Goal: Task Accomplishment & Management: Use online tool/utility

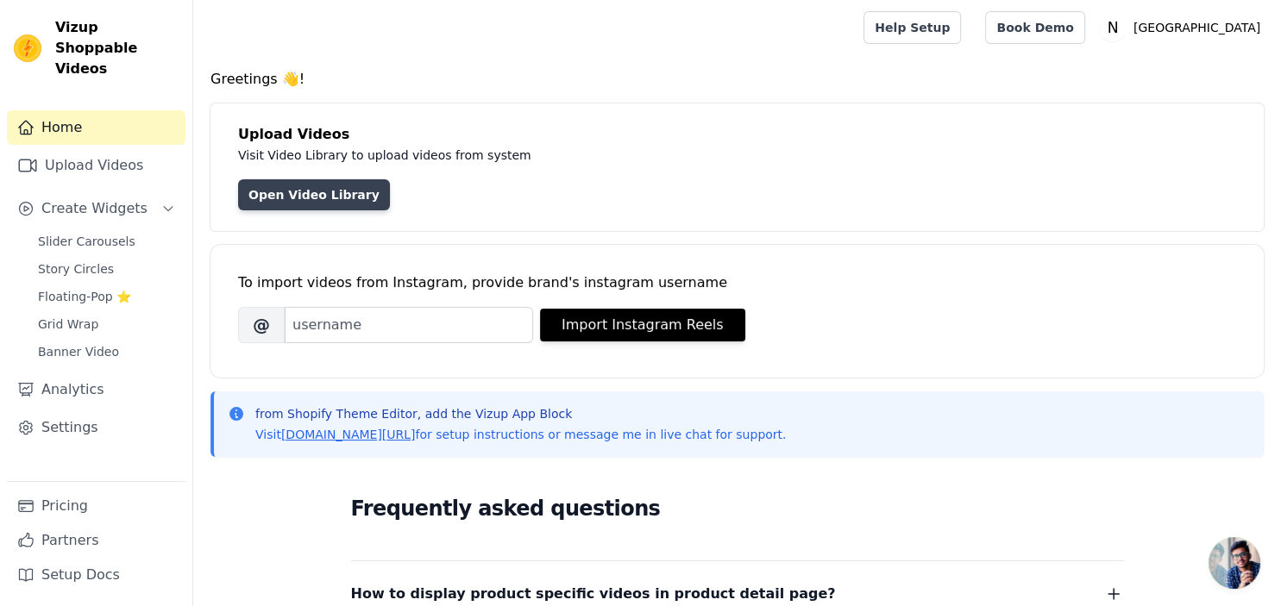
click at [323, 201] on link "Open Video Library" at bounding box center [314, 194] width 152 height 31
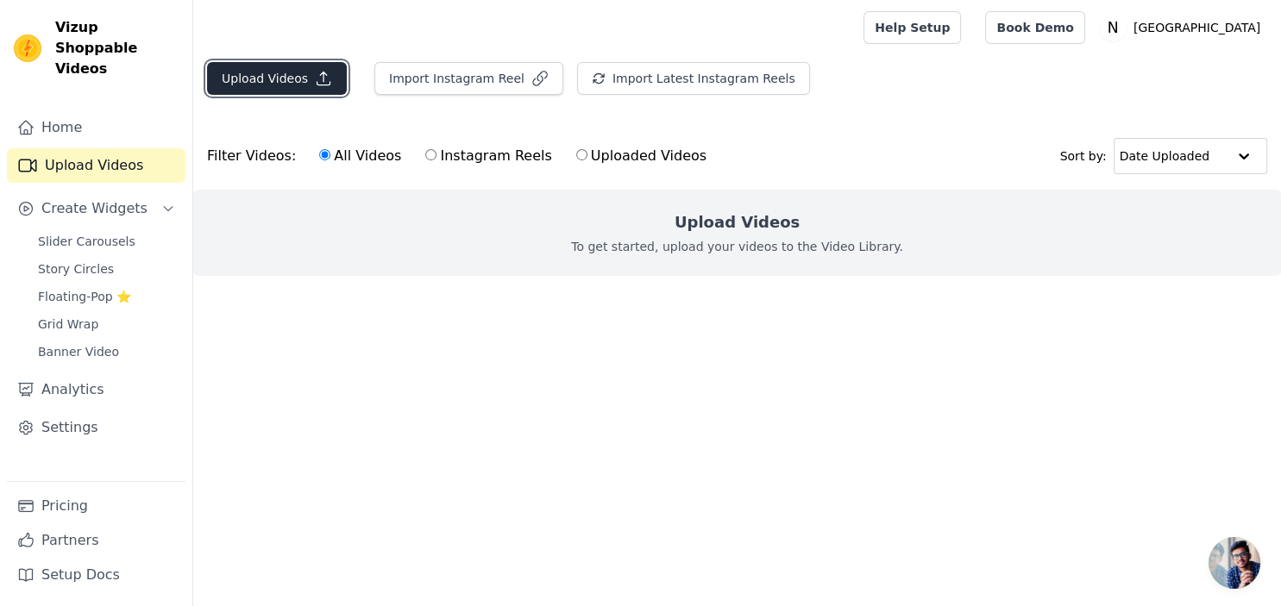
click at [281, 76] on button "Upload Videos" at bounding box center [277, 78] width 140 height 33
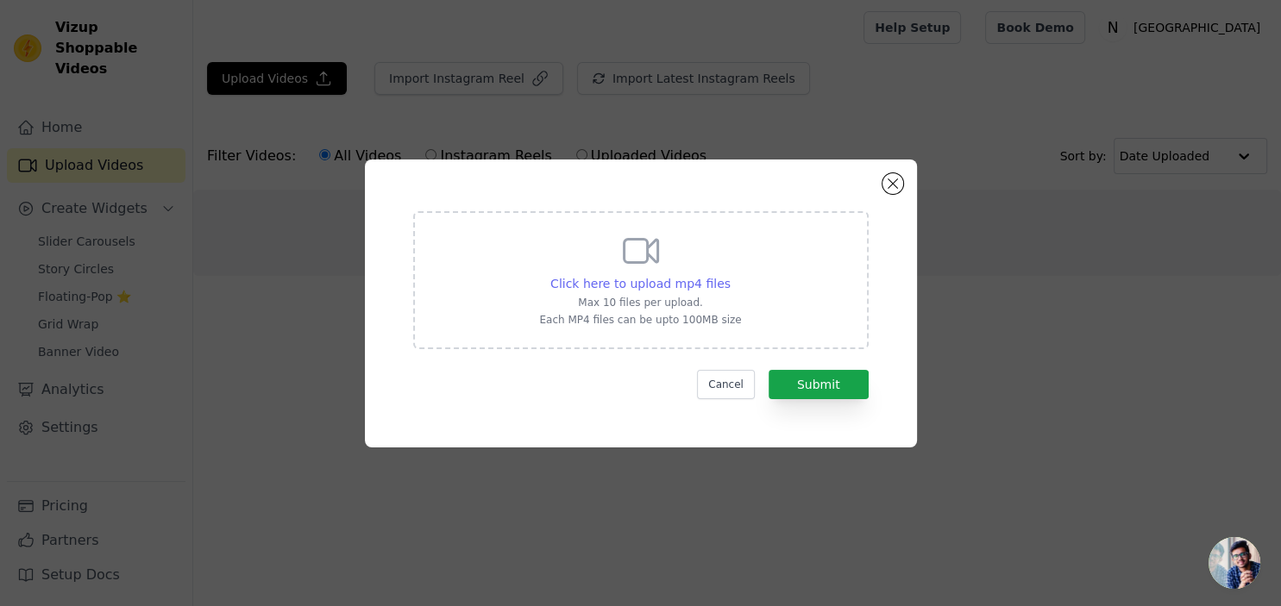
click at [622, 281] on span "Click here to upload mp4 files" at bounding box center [640, 284] width 180 height 14
click at [730, 275] on input "Click here to upload mp4 files Max 10 files per upload. Each MP4 files can be u…" at bounding box center [730, 274] width 1 height 1
click at [664, 285] on span "Click here to upload mp4 files" at bounding box center [640, 284] width 180 height 14
click at [730, 275] on input "Click here to upload mp4 files Max 10 files per upload. Each MP4 files can be u…" at bounding box center [730, 274] width 1 height 1
type input "C:\fakepath\IMG_9087.mp4"
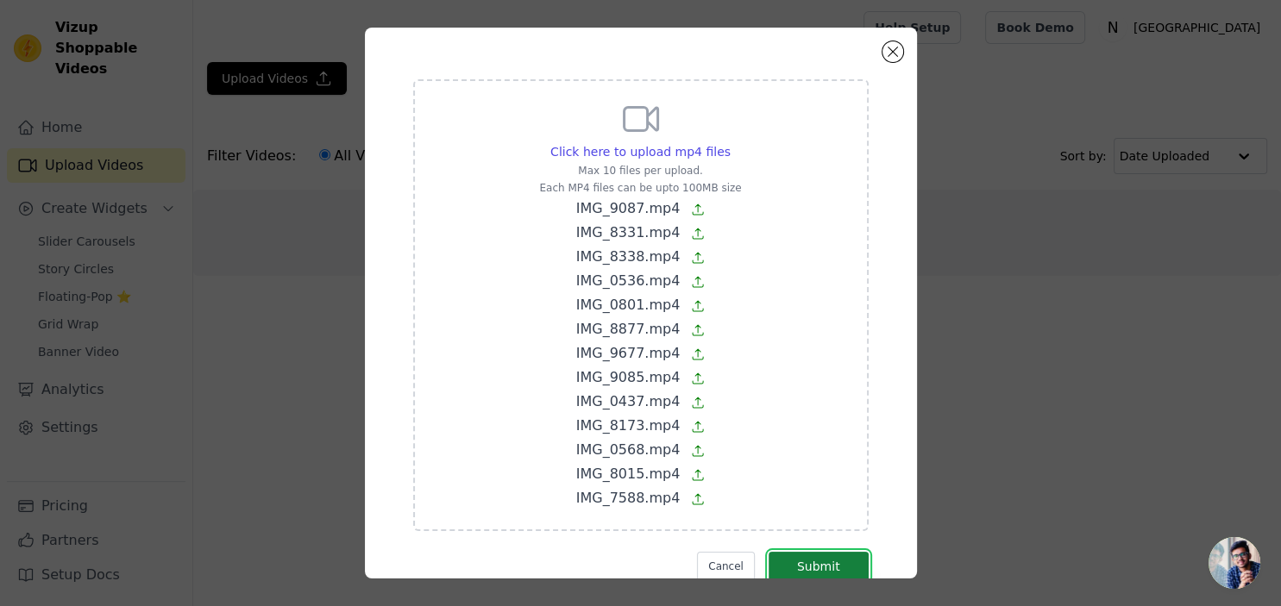
click at [807, 560] on button "Submit" at bounding box center [818, 566] width 100 height 29
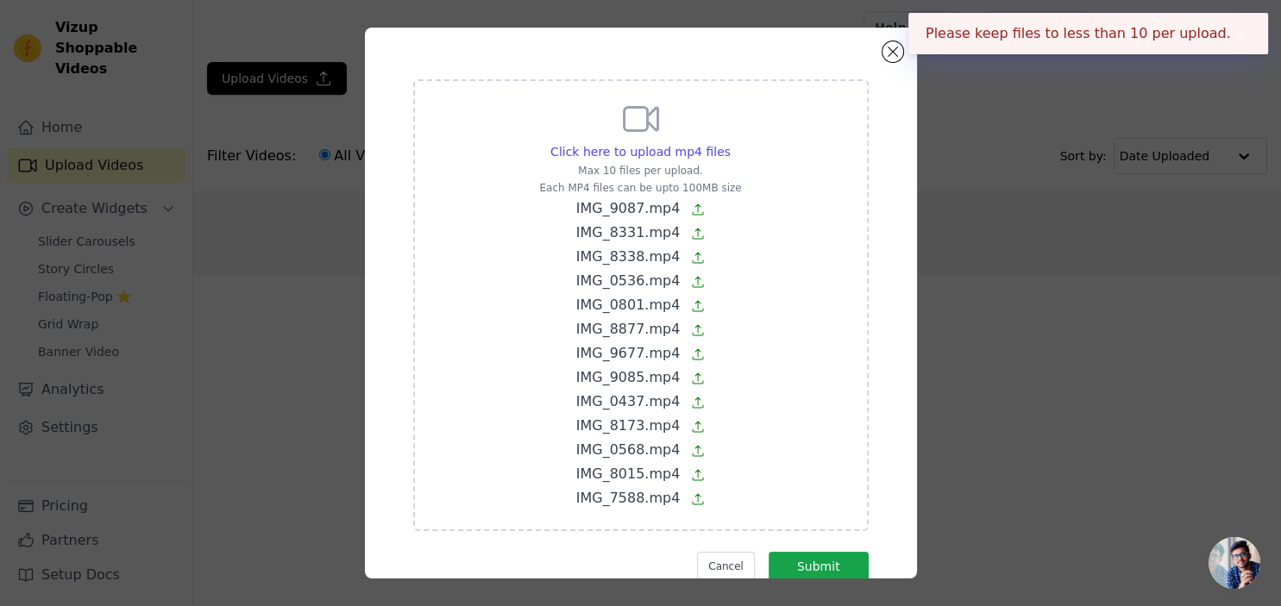
click at [1237, 38] on button "✖" at bounding box center [1241, 33] width 20 height 21
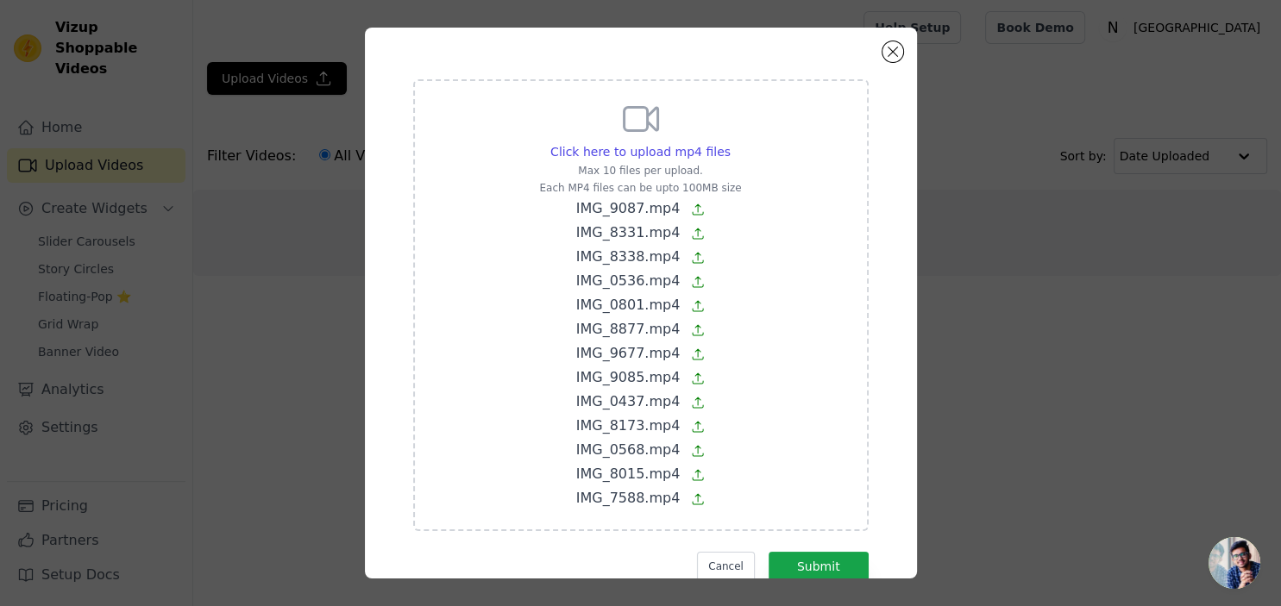
scroll to position [49, 0]
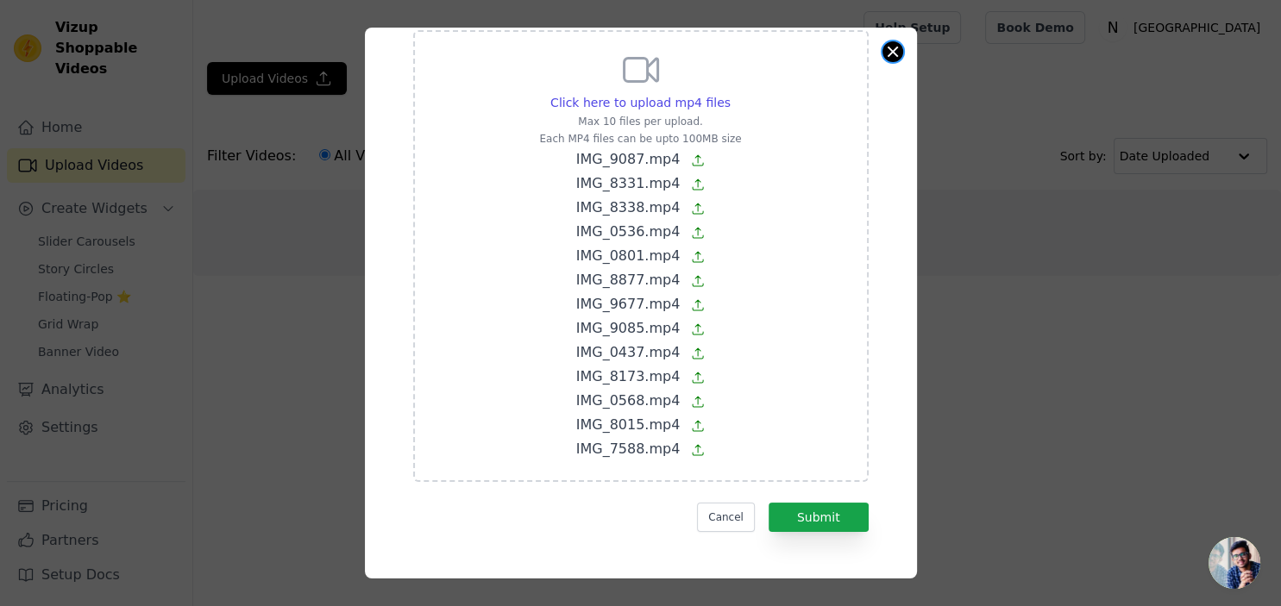
click at [892, 57] on button "Close modal" at bounding box center [892, 51] width 21 height 21
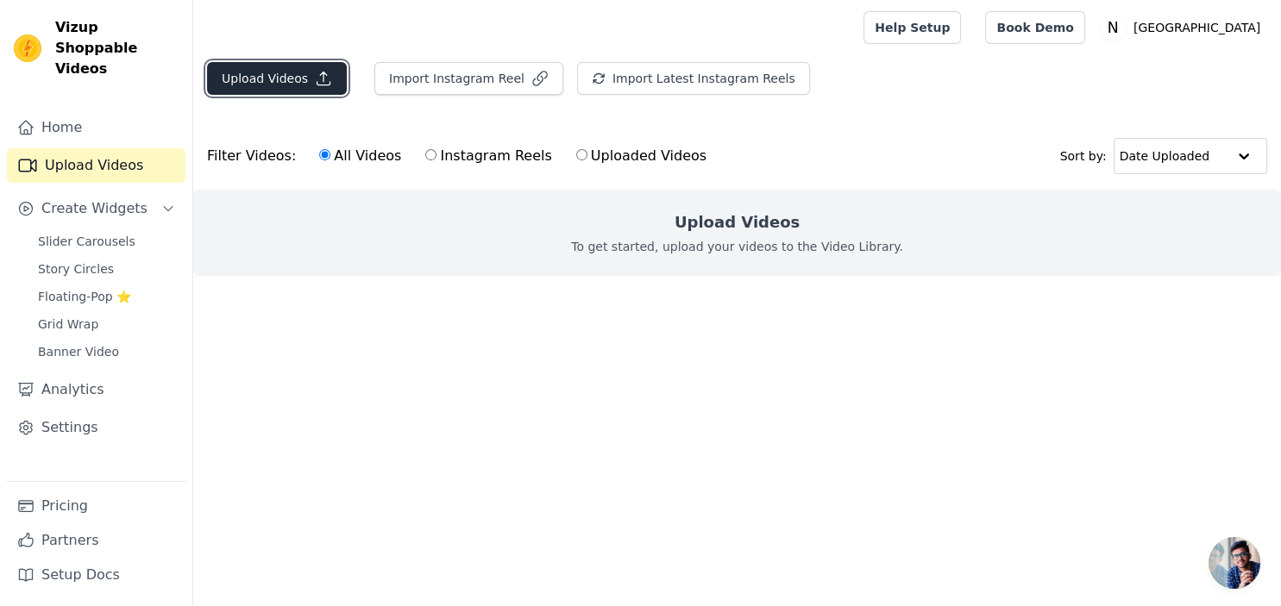
click at [310, 89] on button "Upload Videos" at bounding box center [277, 78] width 140 height 33
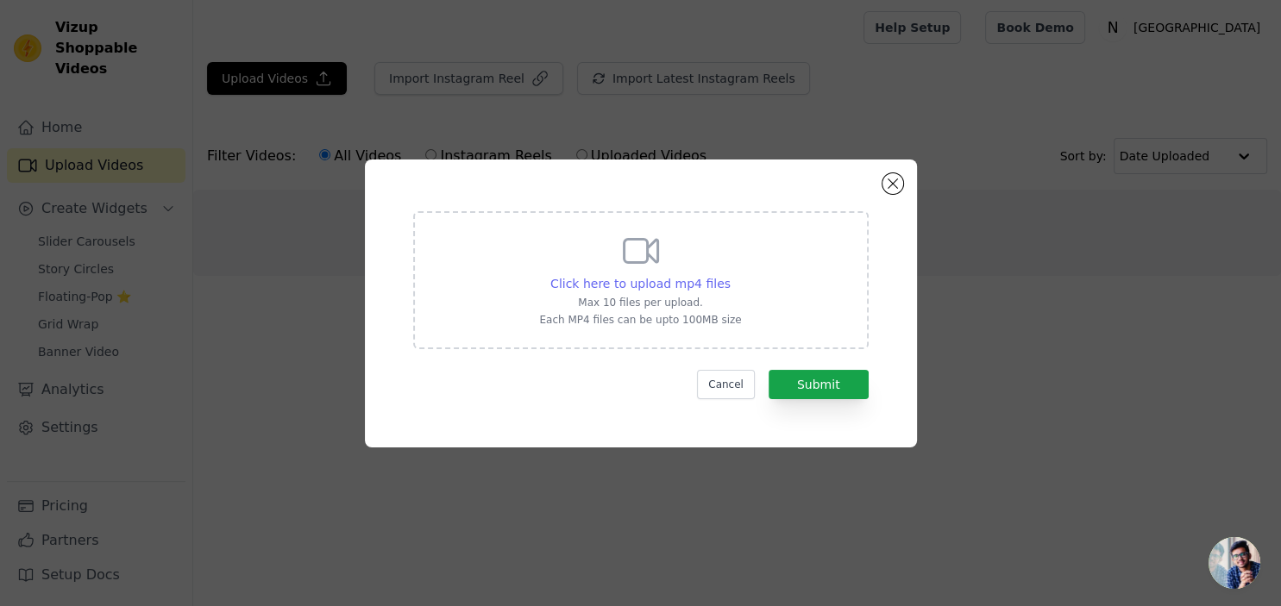
click at [667, 285] on span "Click here to upload mp4 files" at bounding box center [640, 284] width 180 height 14
click at [730, 275] on input "Click here to upload mp4 files Max 10 files per upload. Each MP4 files can be u…" at bounding box center [730, 274] width 1 height 1
type input "C:\fakepath\IMG_9087.mp4"
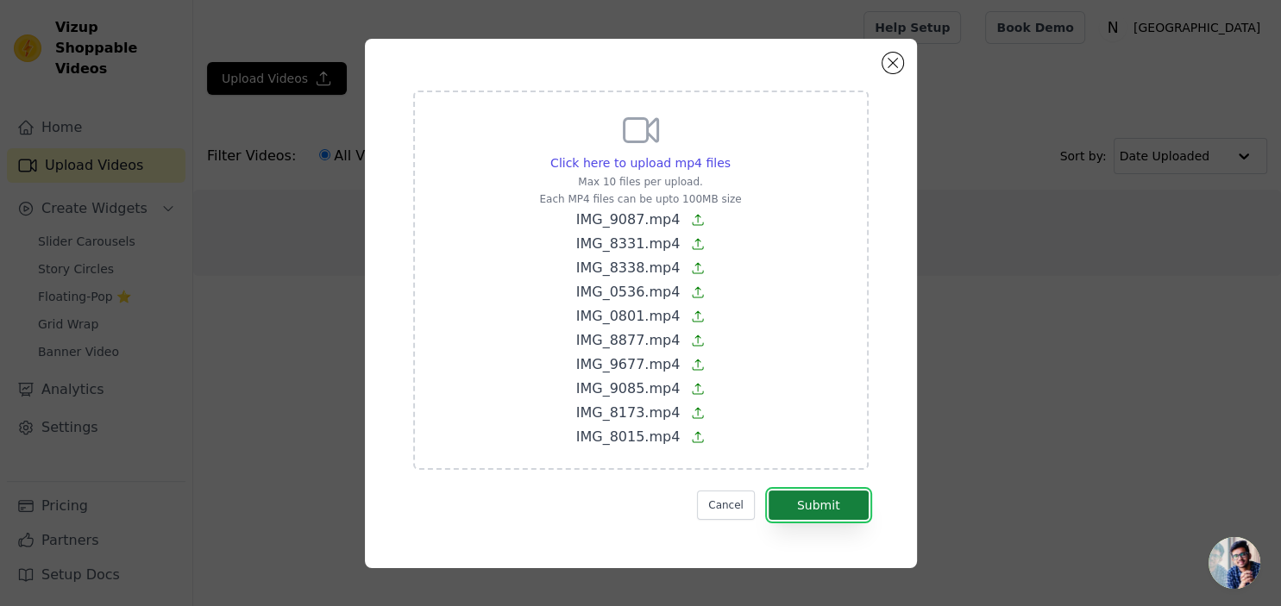
click at [814, 500] on button "Submit" at bounding box center [818, 505] width 100 height 29
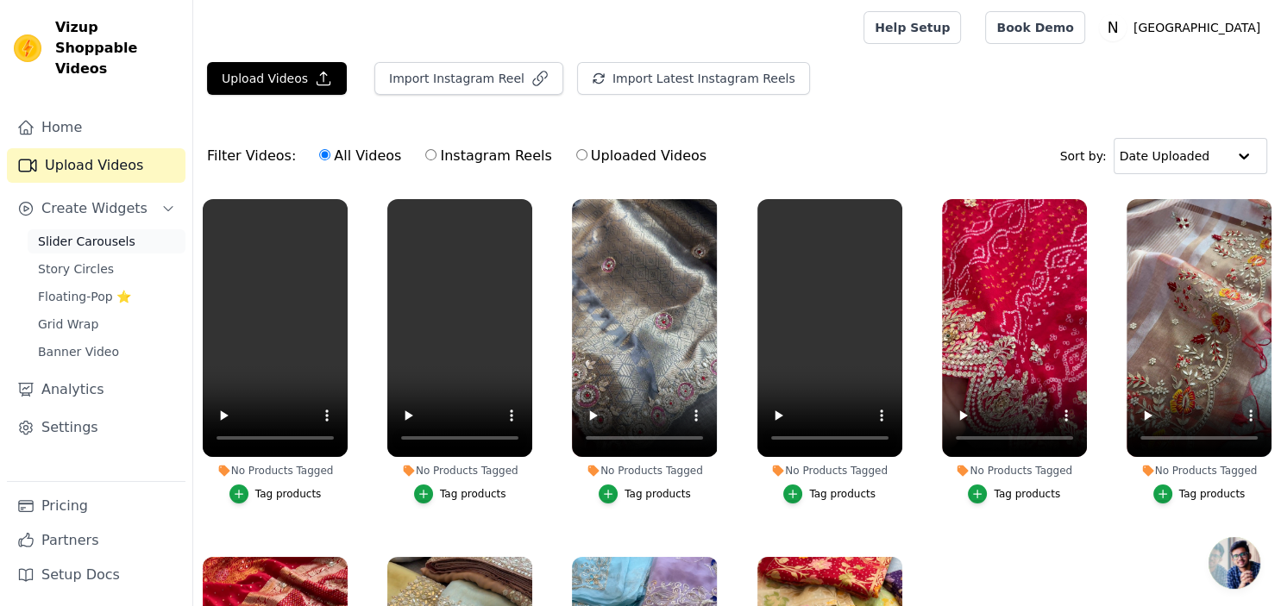
click at [115, 233] on span "Slider Carousels" at bounding box center [86, 241] width 97 height 17
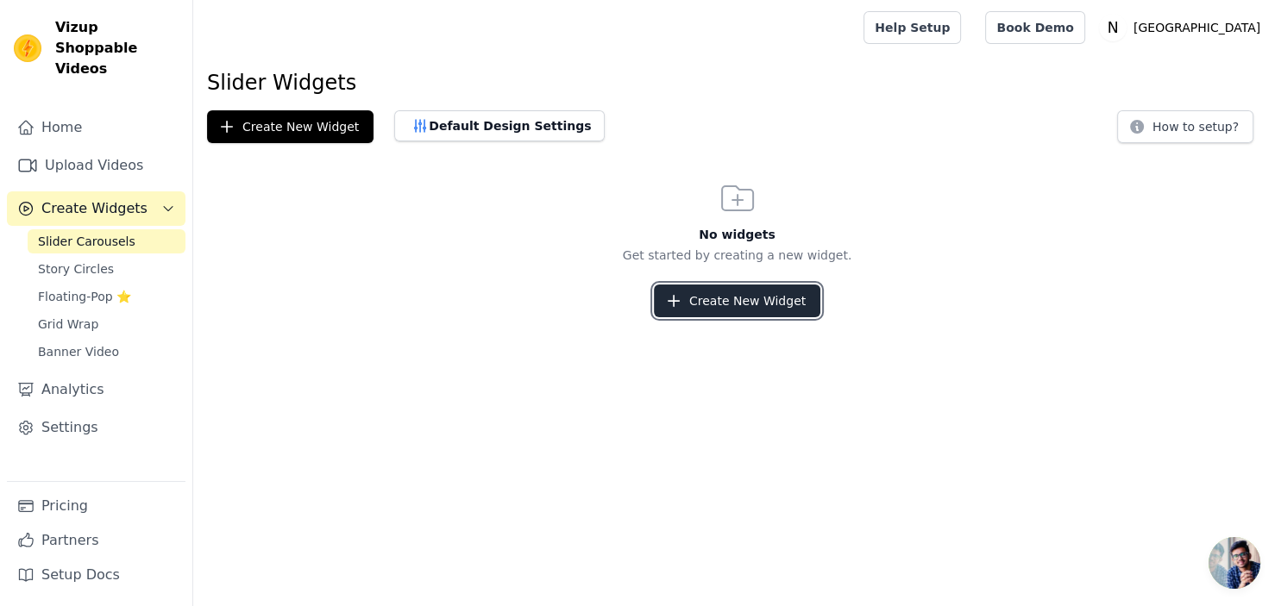
click at [732, 304] on button "Create New Widget" at bounding box center [737, 301] width 166 height 33
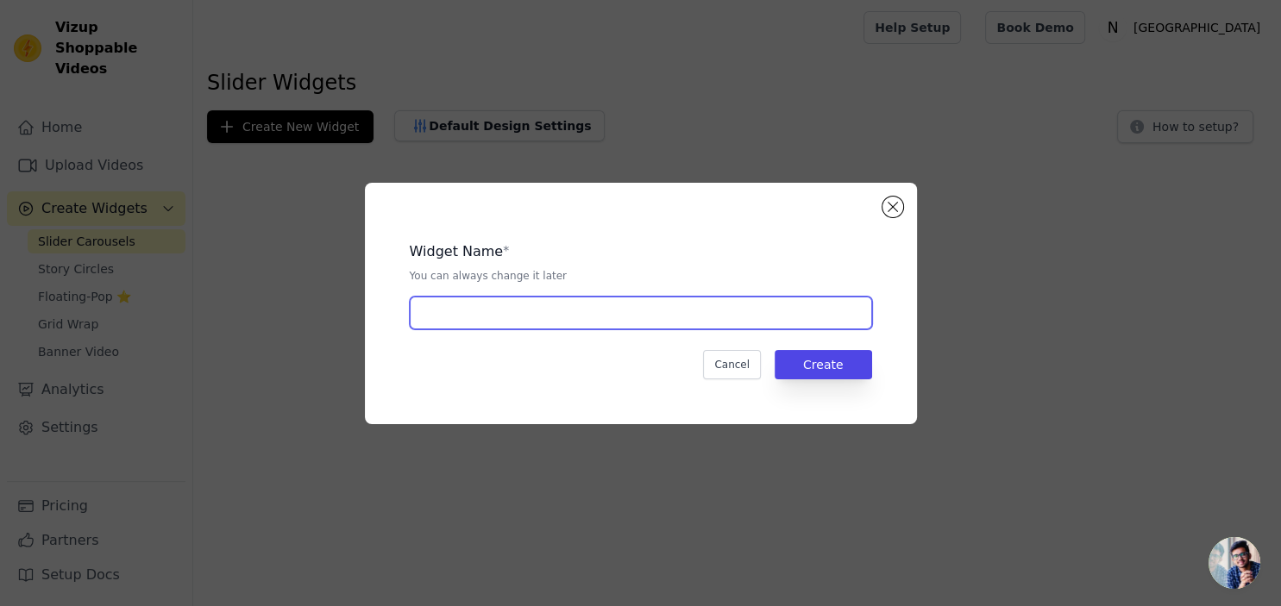
click at [732, 304] on input "text" at bounding box center [641, 313] width 462 height 33
click at [425, 312] on input "products" at bounding box center [641, 313] width 462 height 33
type input "Products"
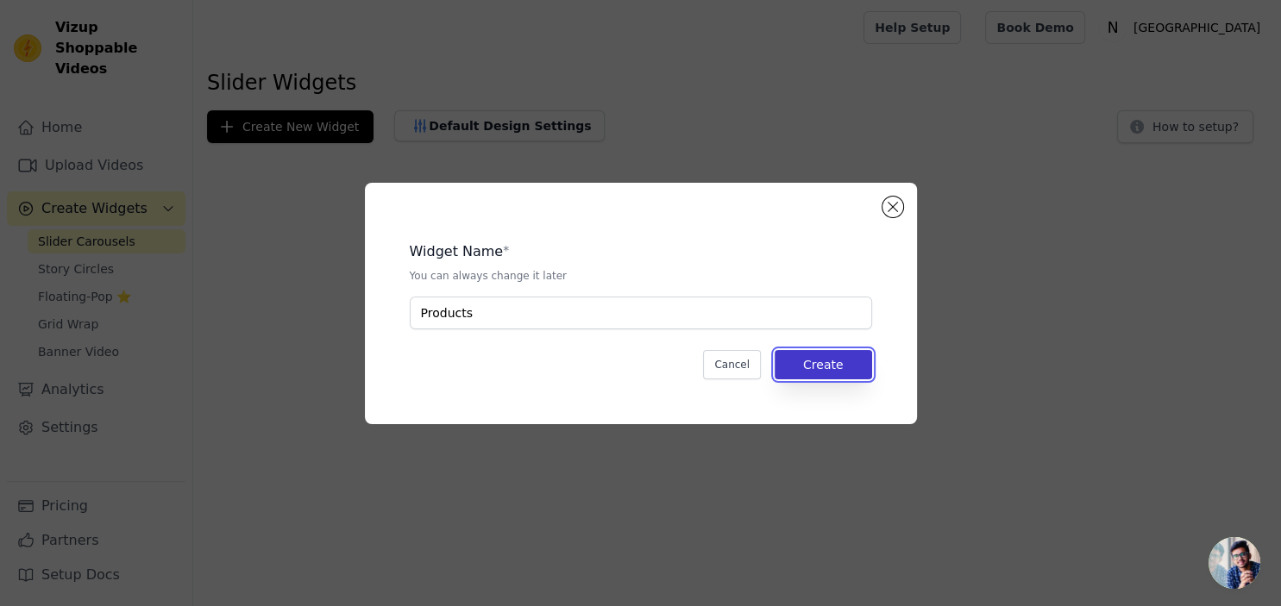
click at [834, 366] on button "Create" at bounding box center [822, 364] width 97 height 29
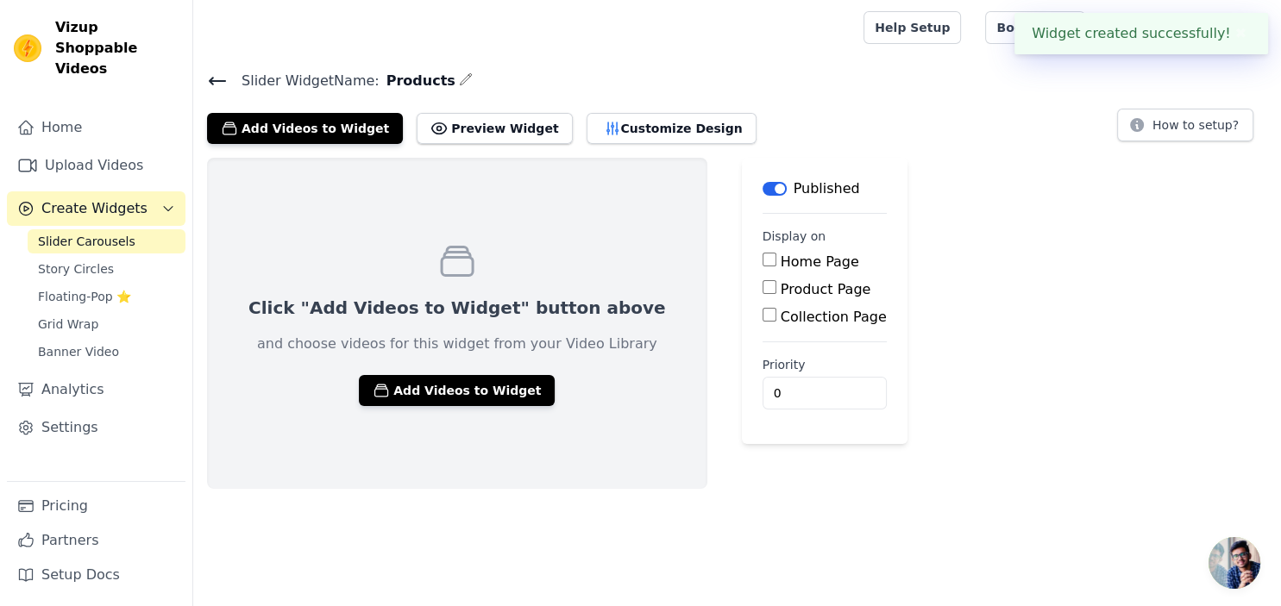
click at [780, 256] on label "Home Page" at bounding box center [819, 262] width 78 height 16
click at [762, 256] on input "Home Page" at bounding box center [769, 260] width 14 height 14
checkbox input "true"
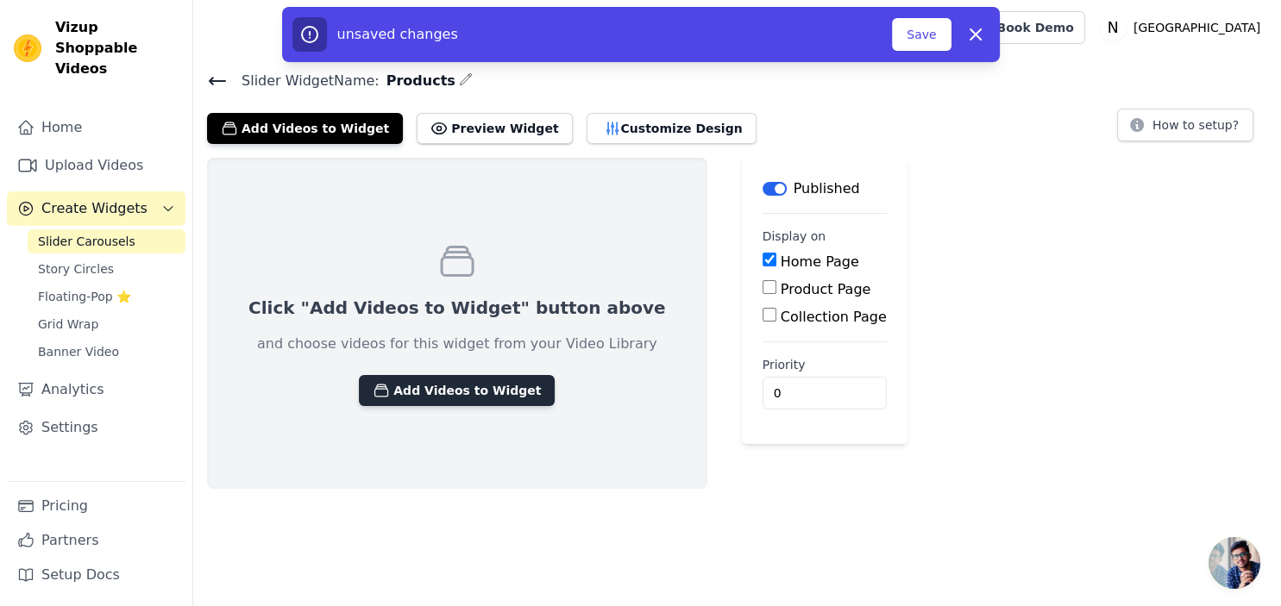
click at [450, 395] on button "Add Videos to Widget" at bounding box center [457, 390] width 196 height 31
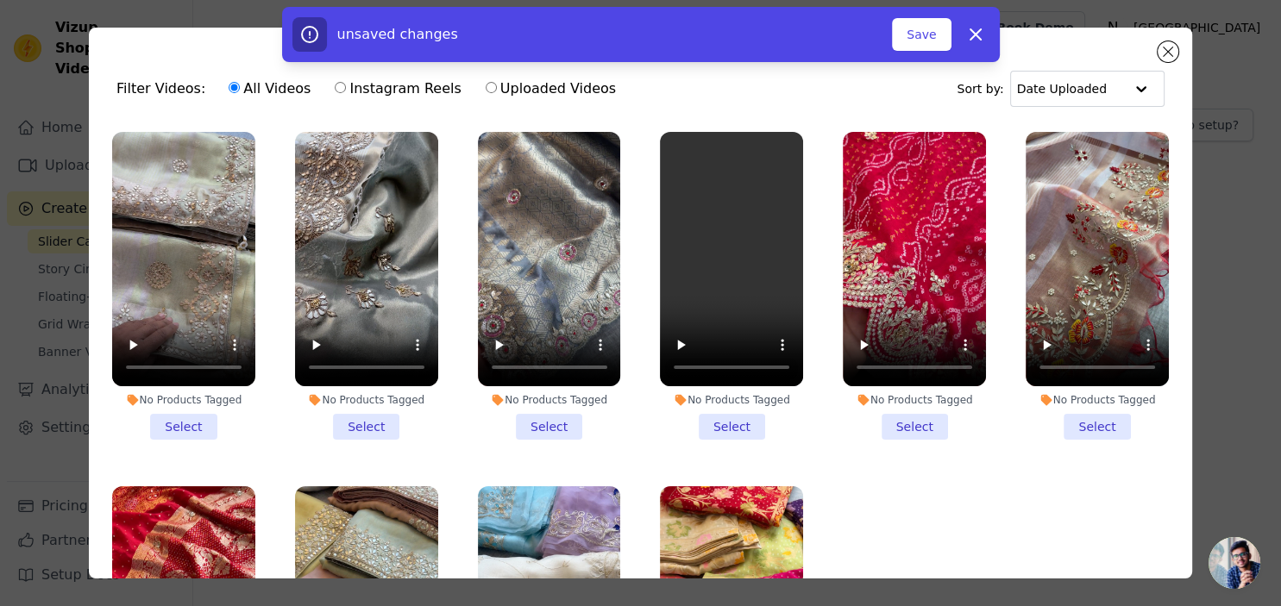
click at [187, 429] on li "No Products Tagged Select" at bounding box center [183, 286] width 143 height 308
click at [0, 0] on input "No Products Tagged Select" at bounding box center [0, 0] width 0 height 0
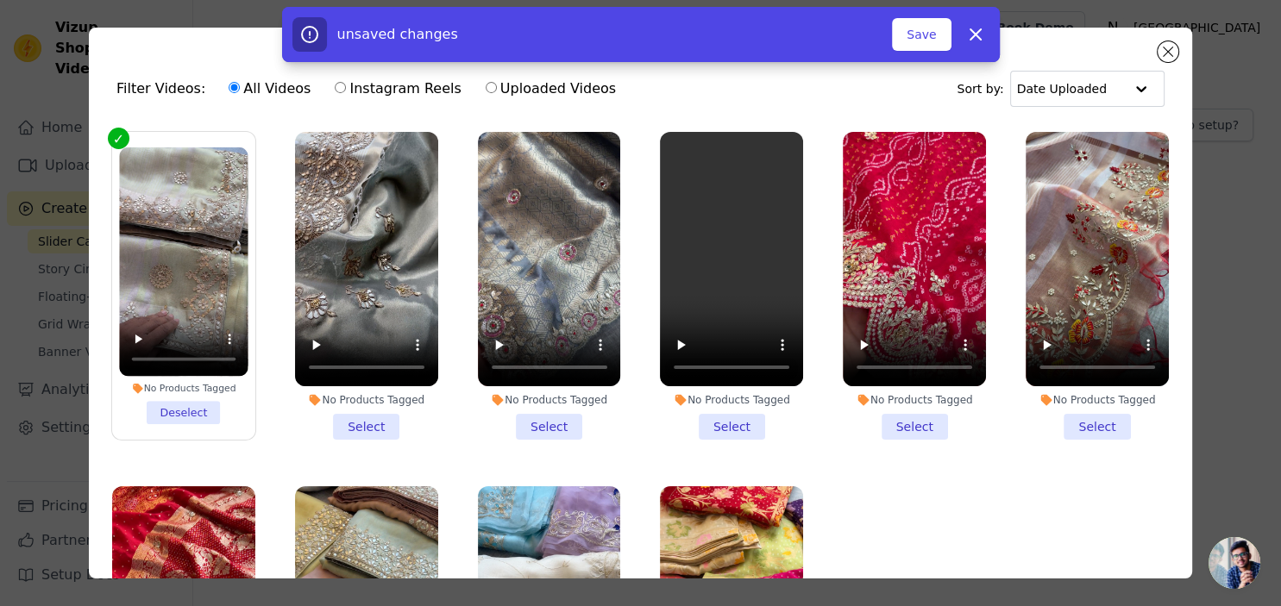
click at [364, 429] on li "No Products Tagged Select" at bounding box center [366, 286] width 143 height 308
click at [0, 0] on input "No Products Tagged Select" at bounding box center [0, 0] width 0 height 0
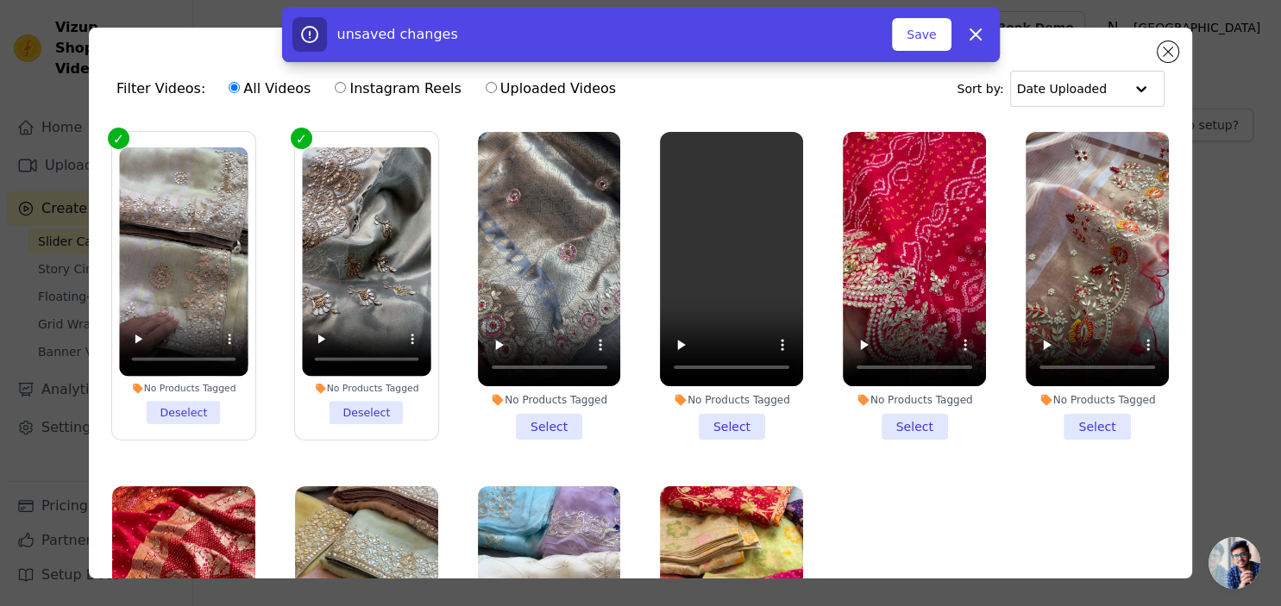
click at [558, 421] on li "No Products Tagged Select" at bounding box center [549, 286] width 143 height 308
click at [0, 0] on input "No Products Tagged Select" at bounding box center [0, 0] width 0 height 0
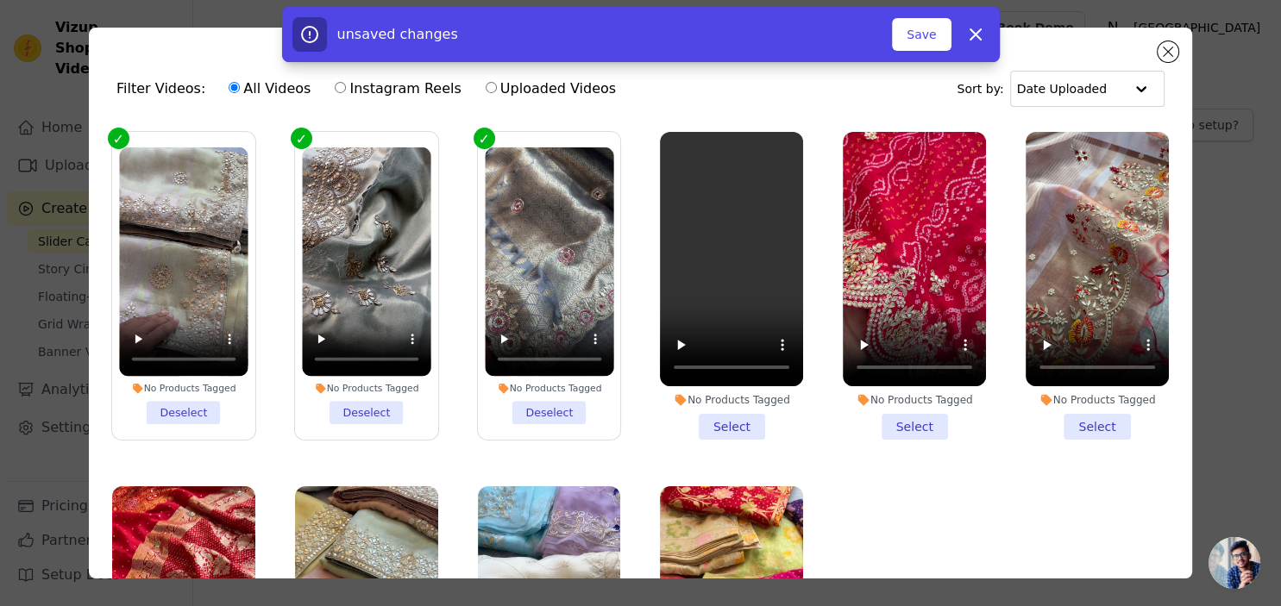
click at [738, 423] on li "No Products Tagged Select" at bounding box center [731, 286] width 143 height 308
click at [0, 0] on input "No Products Tagged Select" at bounding box center [0, 0] width 0 height 0
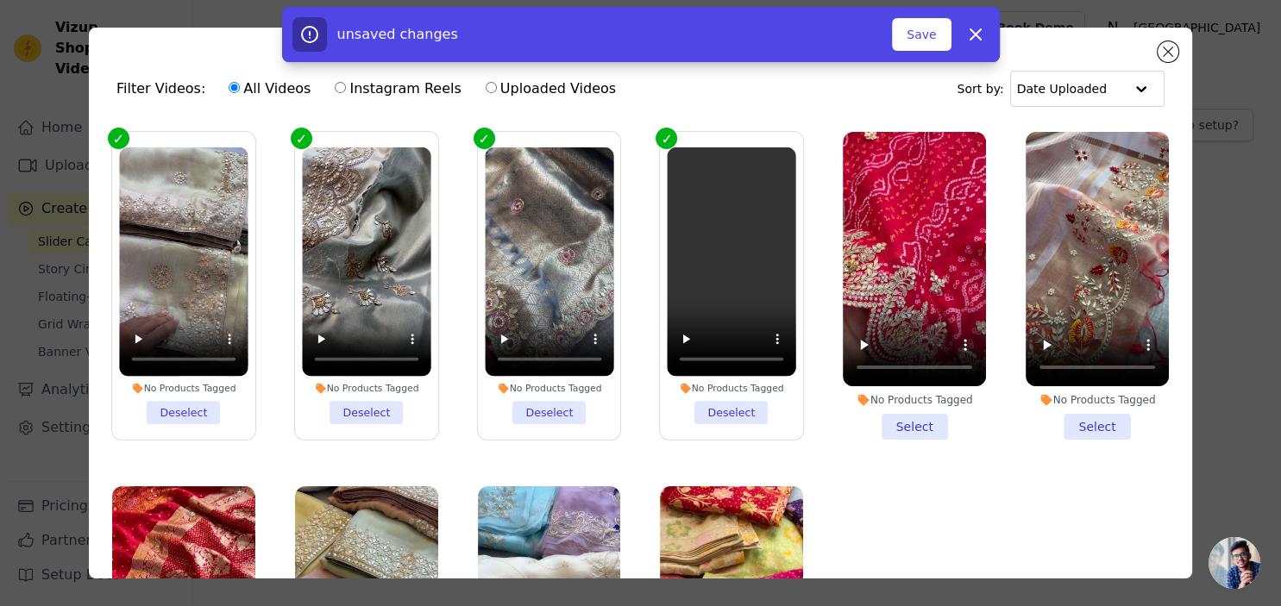
click at [915, 427] on li "No Products Tagged Select" at bounding box center [913, 286] width 143 height 308
click at [0, 0] on input "No Products Tagged Select" at bounding box center [0, 0] width 0 height 0
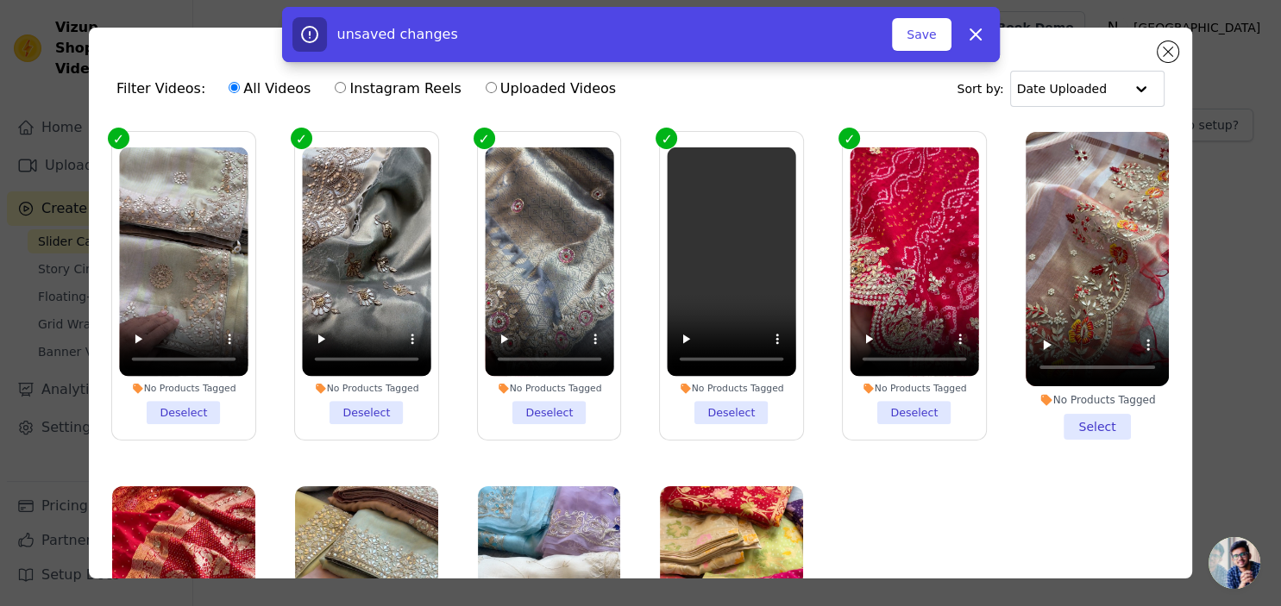
click at [1095, 421] on li "No Products Tagged Select" at bounding box center [1096, 286] width 143 height 308
click at [0, 0] on input "No Products Tagged Select" at bounding box center [0, 0] width 0 height 0
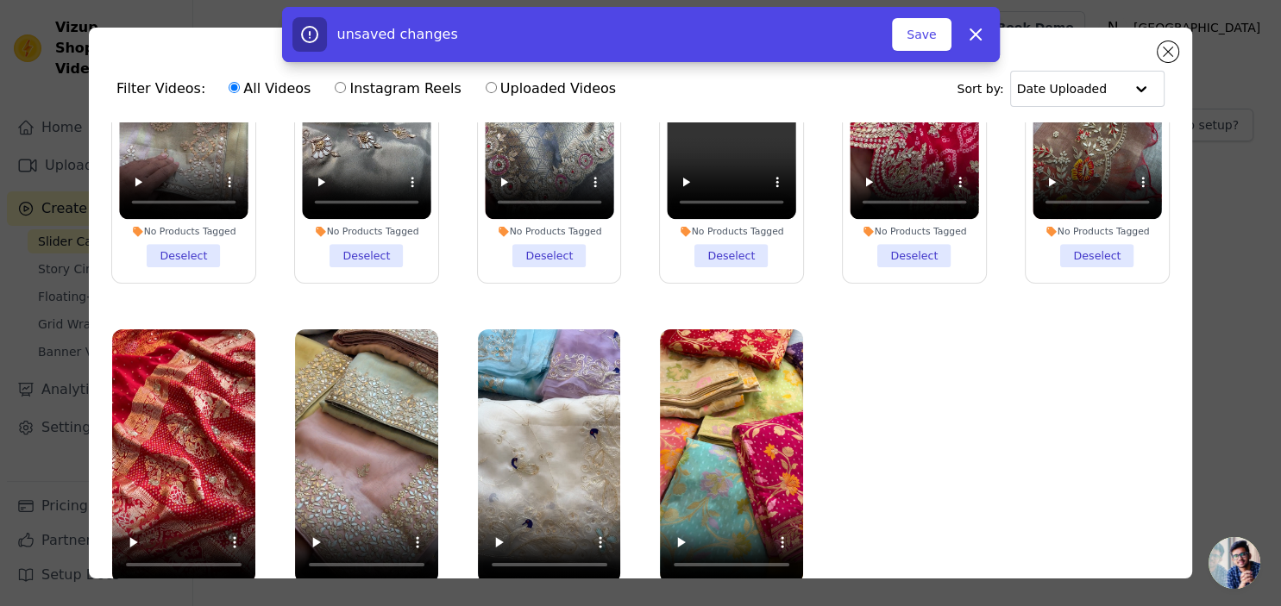
scroll to position [149, 0]
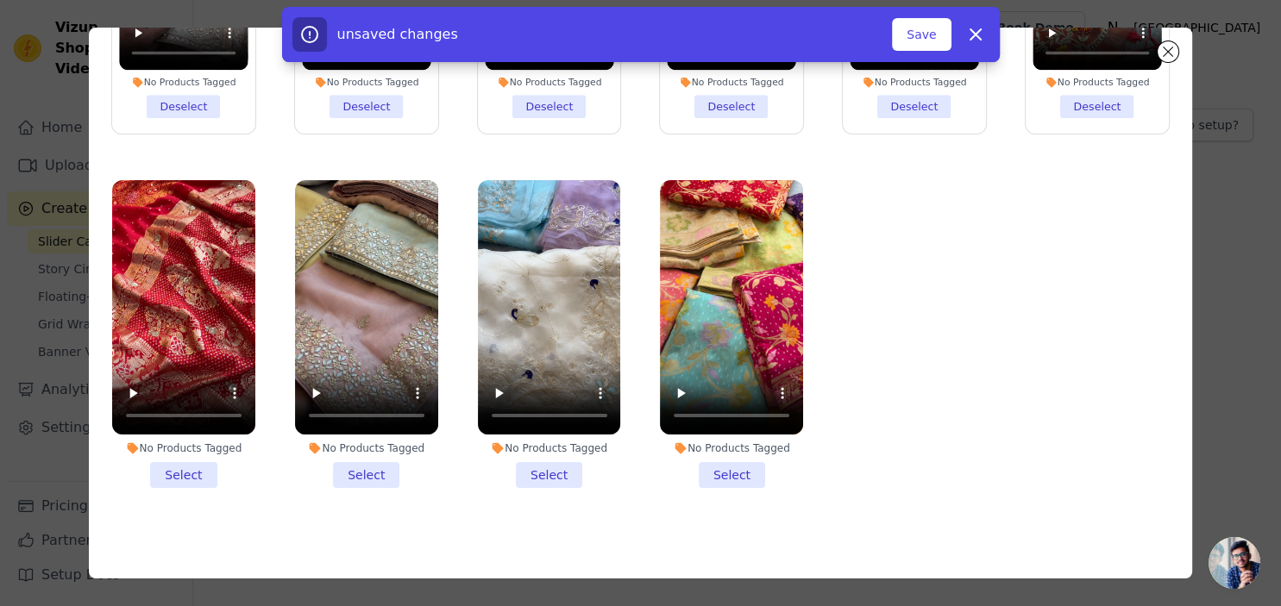
click at [181, 478] on li "No Products Tagged Select" at bounding box center [183, 334] width 143 height 308
click at [0, 0] on input "No Products Tagged Select" at bounding box center [0, 0] width 0 height 0
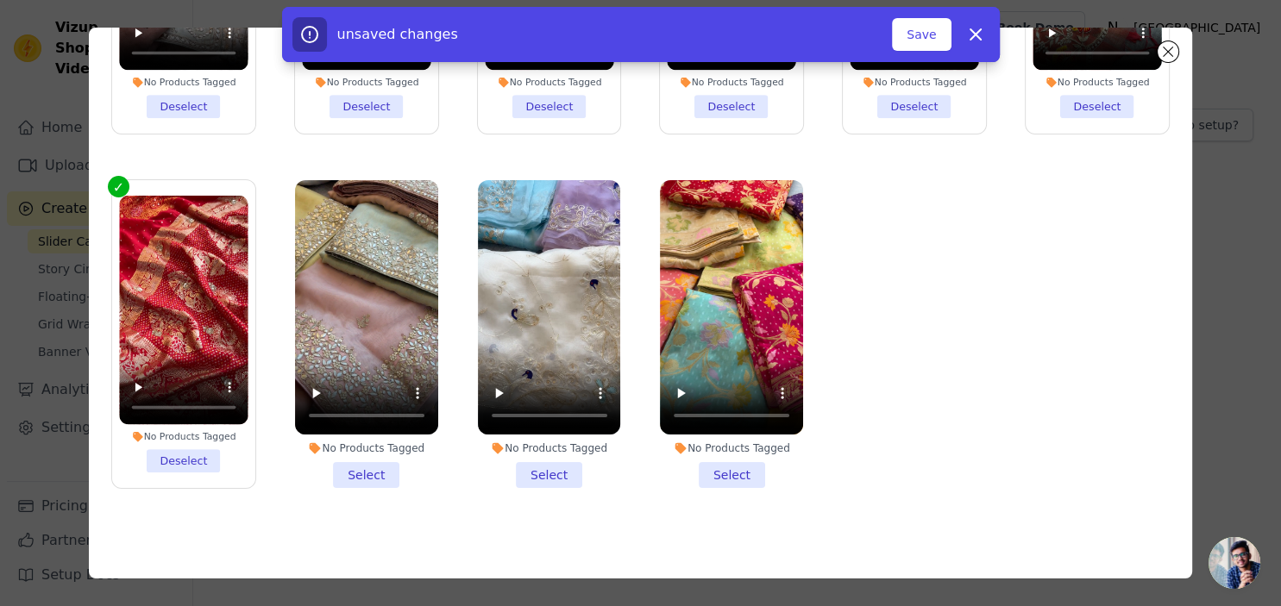
click at [369, 473] on li "No Products Tagged Select" at bounding box center [366, 334] width 143 height 308
click at [0, 0] on input "No Products Tagged Select" at bounding box center [0, 0] width 0 height 0
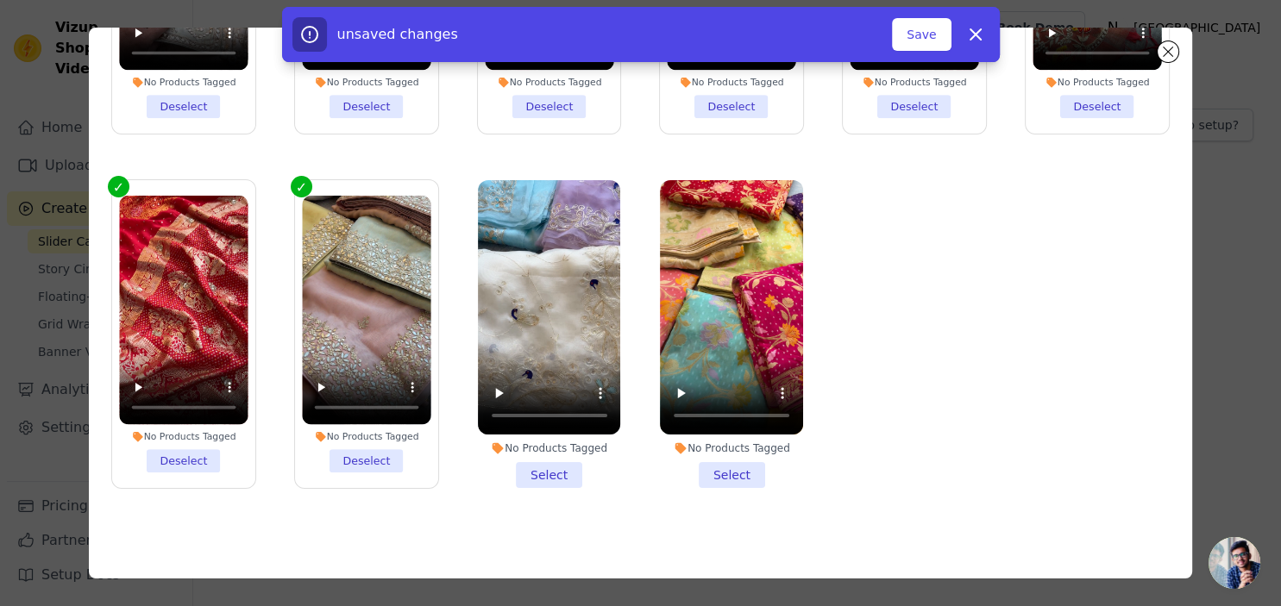
click at [549, 469] on li "No Products Tagged Select" at bounding box center [549, 334] width 143 height 308
click at [0, 0] on input "No Products Tagged Select" at bounding box center [0, 0] width 0 height 0
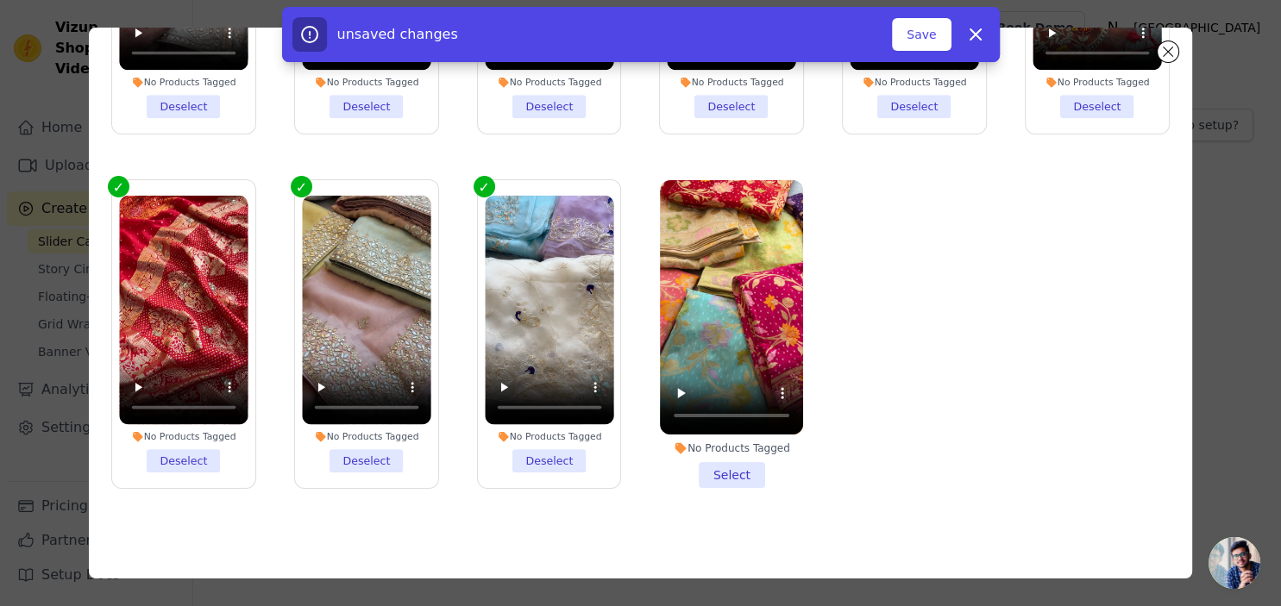
click at [736, 477] on li "No Products Tagged Select" at bounding box center [731, 334] width 143 height 308
click at [0, 0] on input "No Products Tagged Select" at bounding box center [0, 0] width 0 height 0
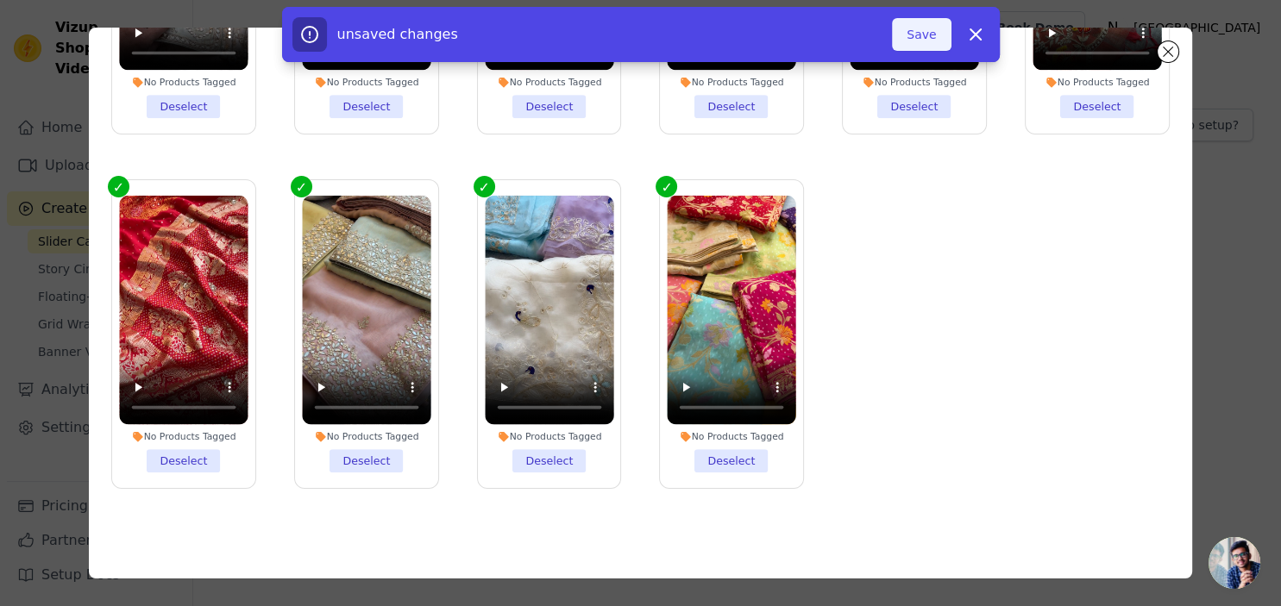
click at [922, 33] on button "Save" at bounding box center [921, 34] width 59 height 33
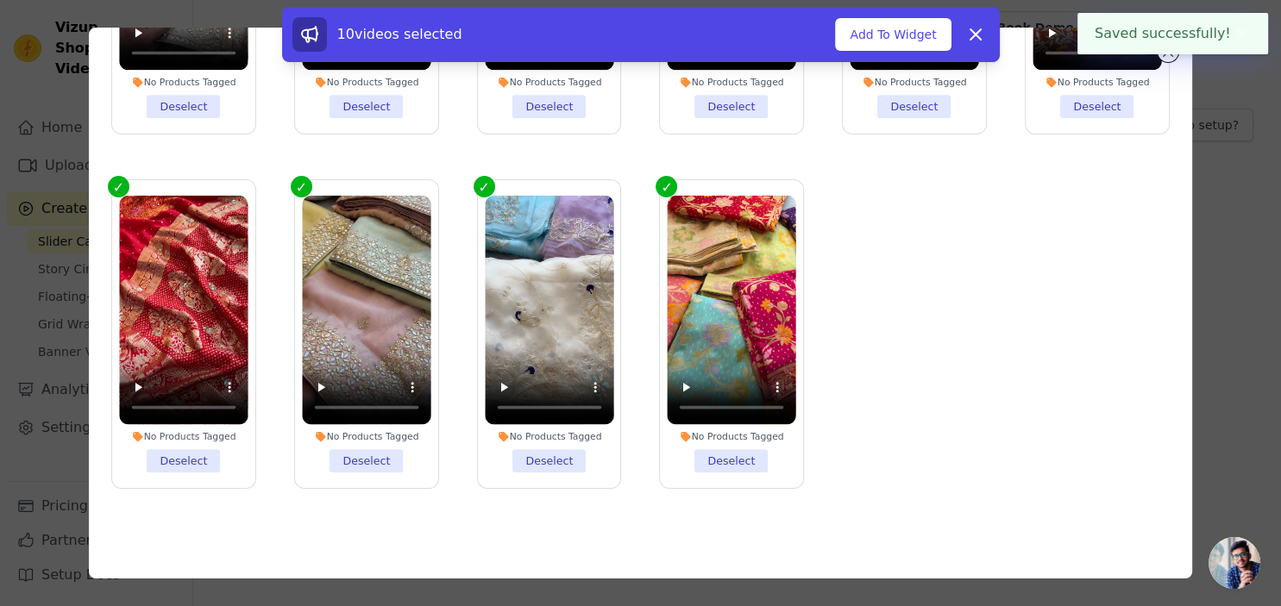
click at [922, 33] on button "Add To Widget" at bounding box center [893, 34] width 116 height 33
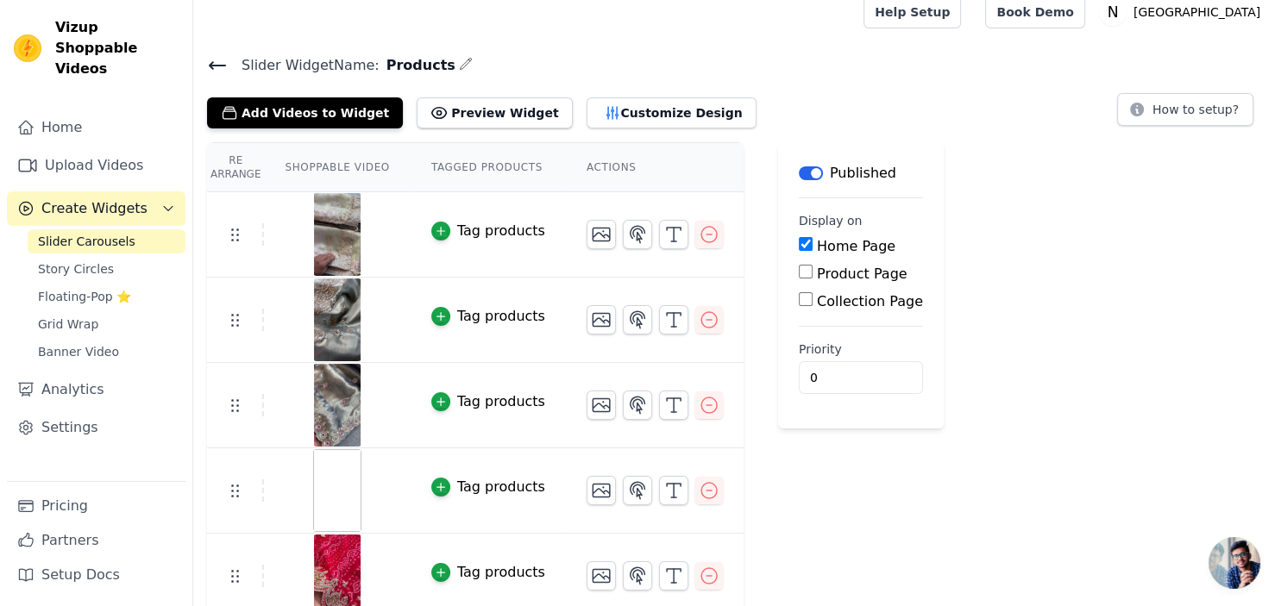
scroll to position [15, 0]
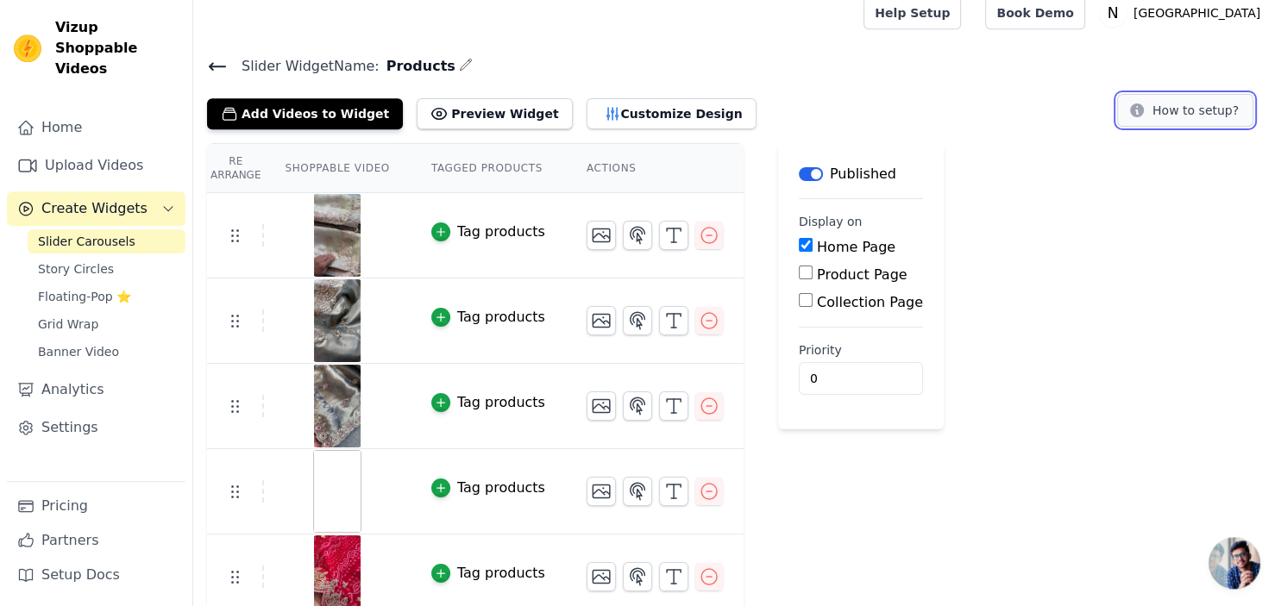
click at [1161, 112] on button "How to setup?" at bounding box center [1185, 110] width 136 height 33
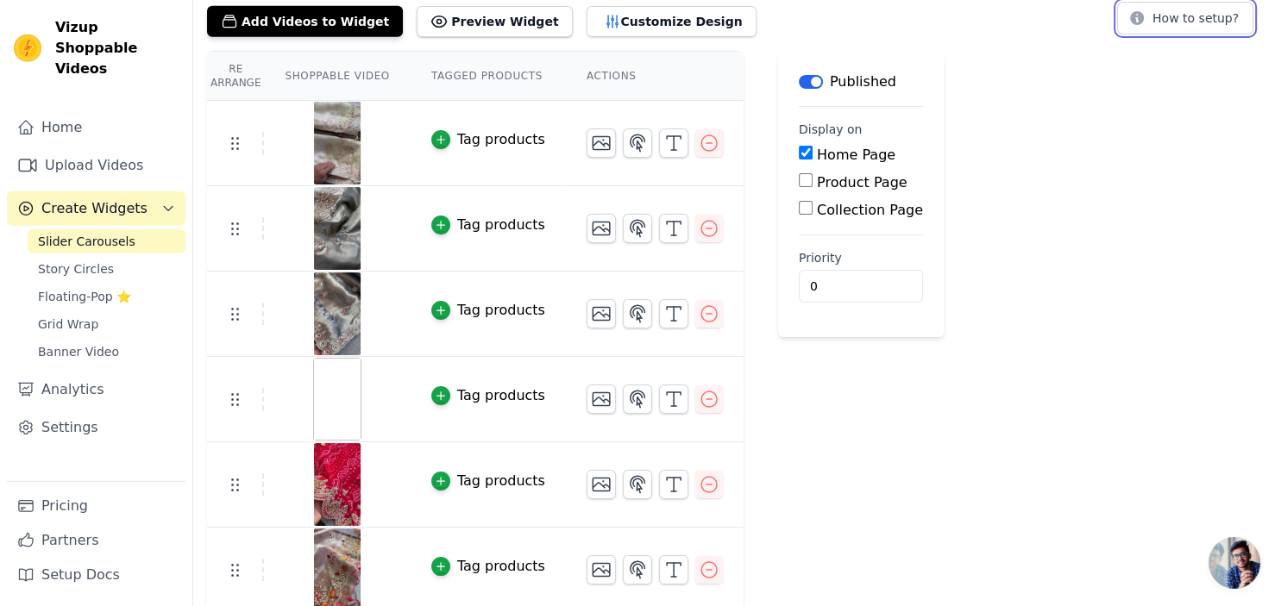
scroll to position [0, 0]
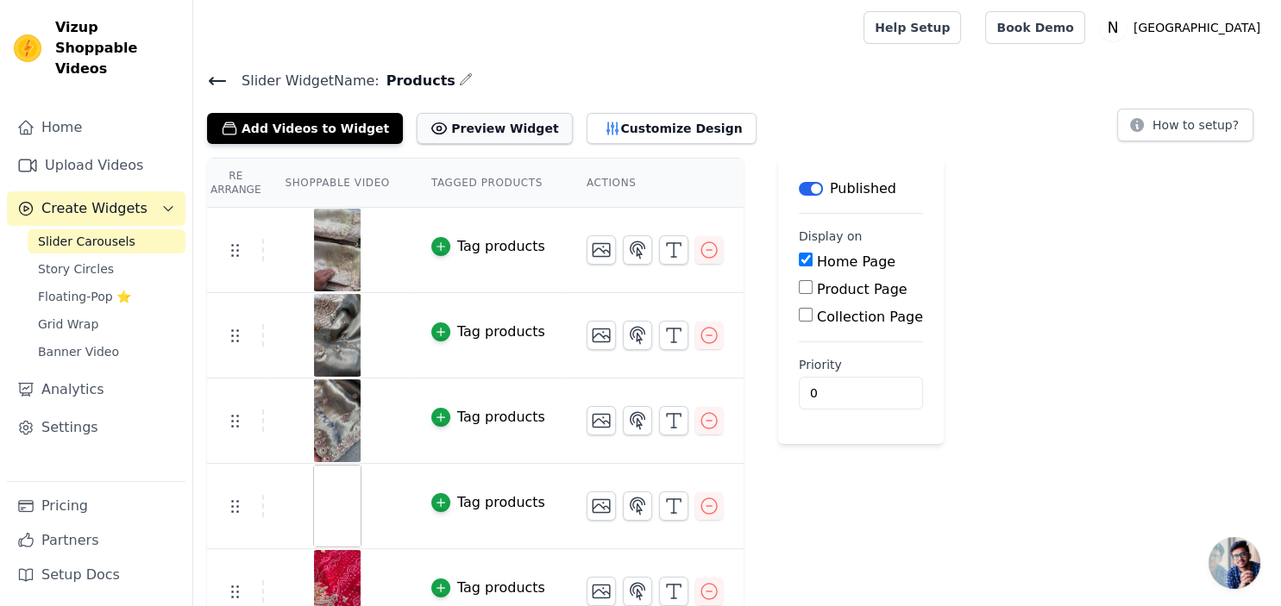
click at [454, 129] on button "Preview Widget" at bounding box center [493, 128] width 155 height 31
click at [58, 110] on link "Home" at bounding box center [96, 127] width 178 height 34
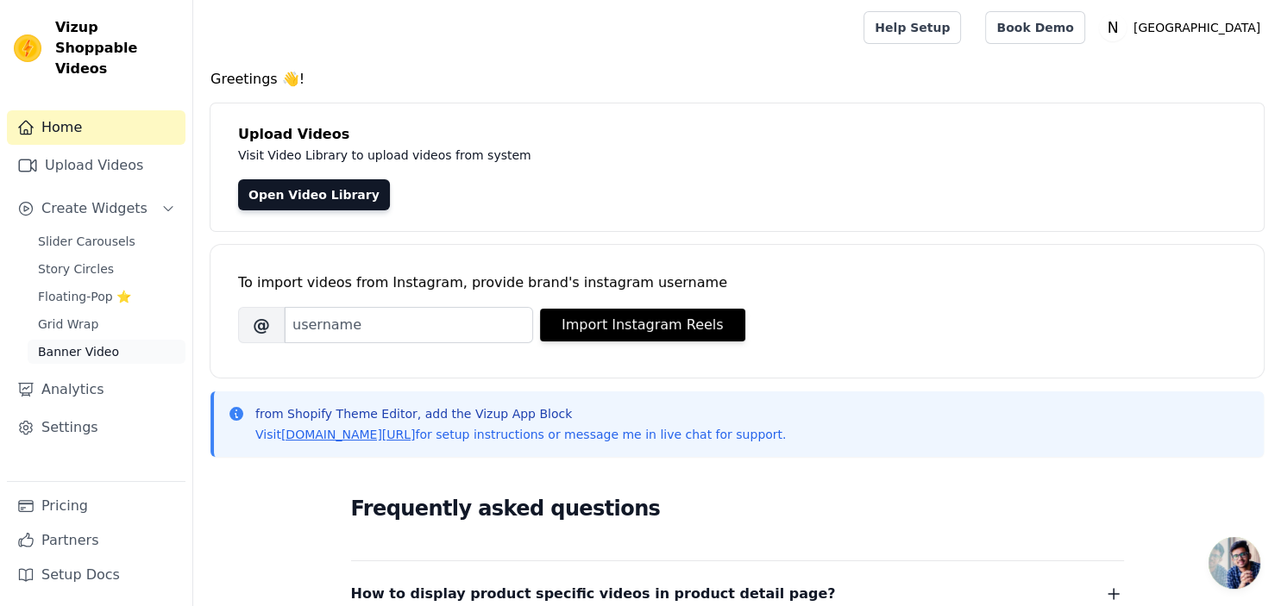
click at [58, 343] on span "Banner Video" at bounding box center [78, 351] width 81 height 17
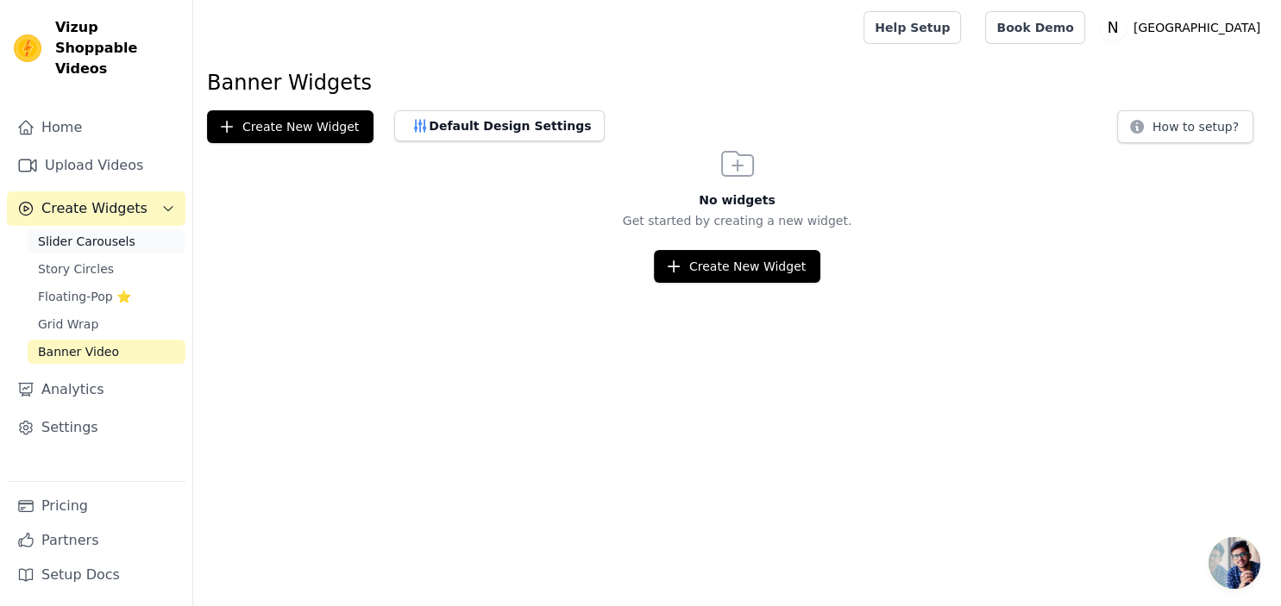
click at [83, 233] on span "Slider Carousels" at bounding box center [86, 241] width 97 height 17
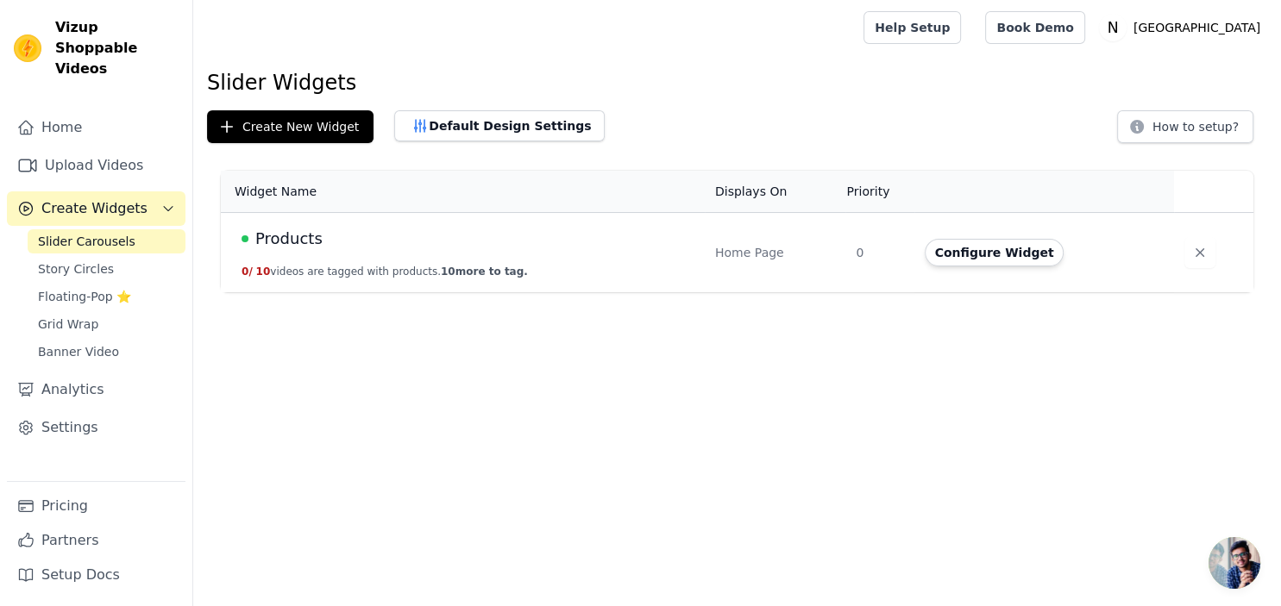
click at [282, 241] on span "Products" at bounding box center [288, 239] width 67 height 24
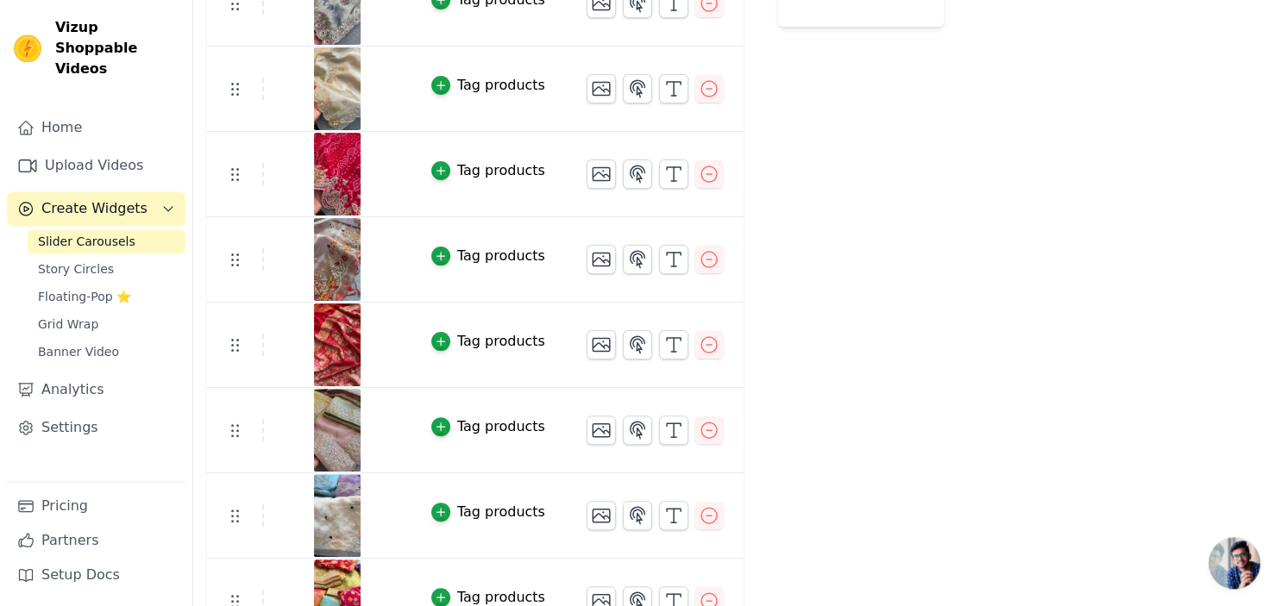
scroll to position [452, 0]
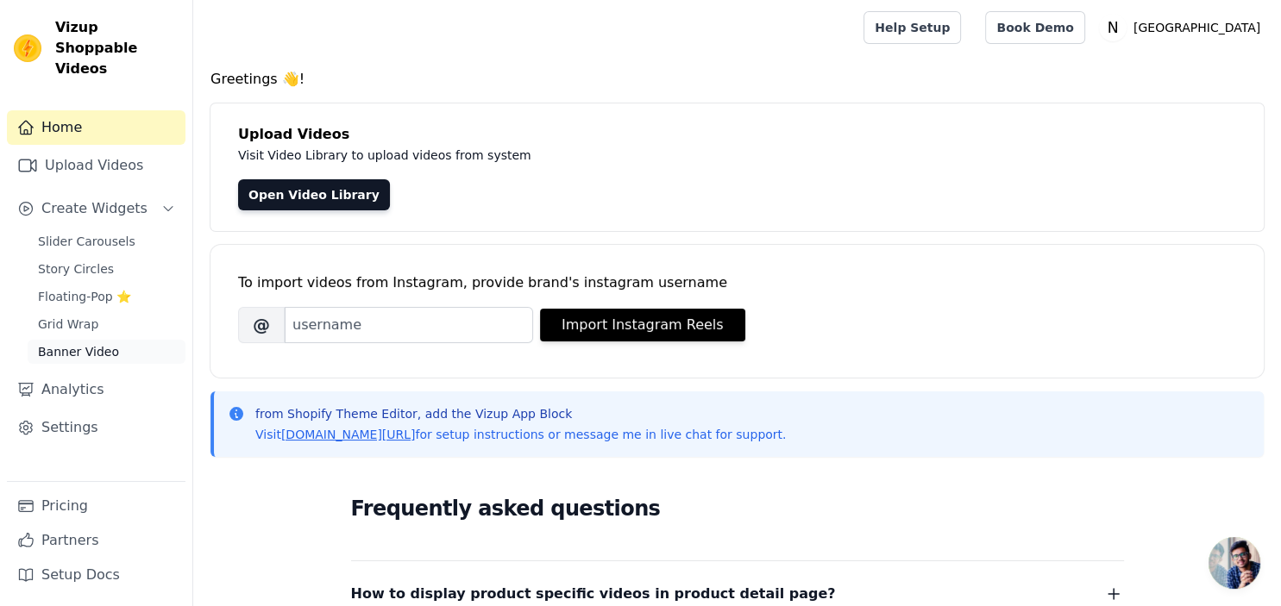
click at [78, 343] on span "Banner Video" at bounding box center [78, 351] width 81 height 17
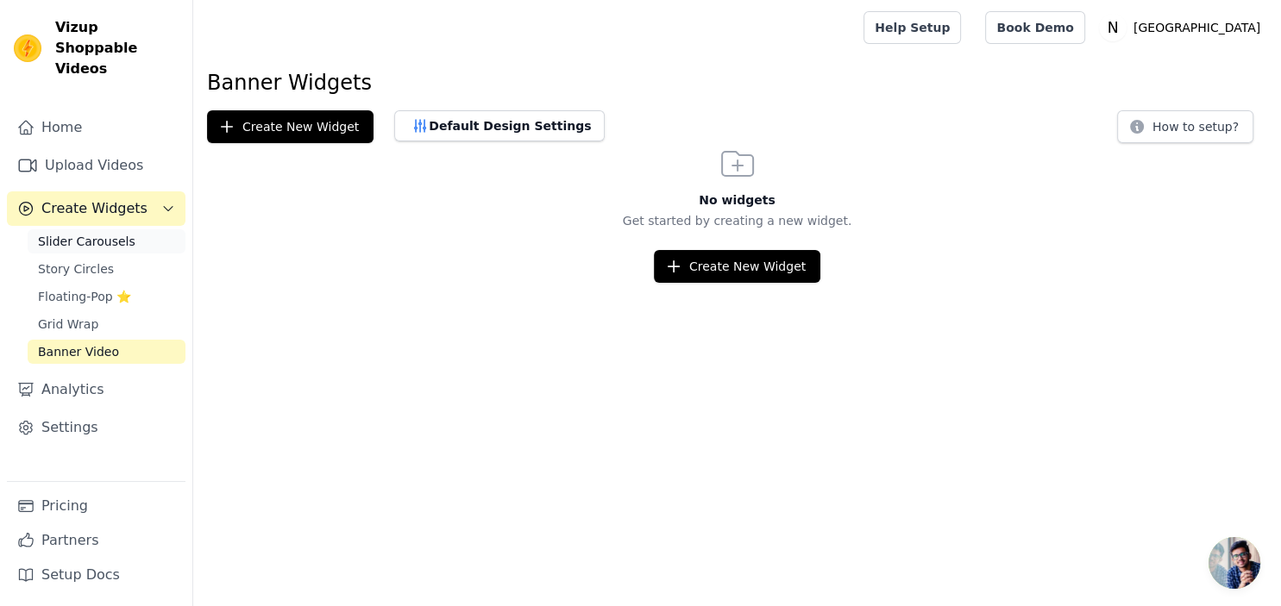
click at [85, 233] on span "Slider Carousels" at bounding box center [86, 241] width 97 height 17
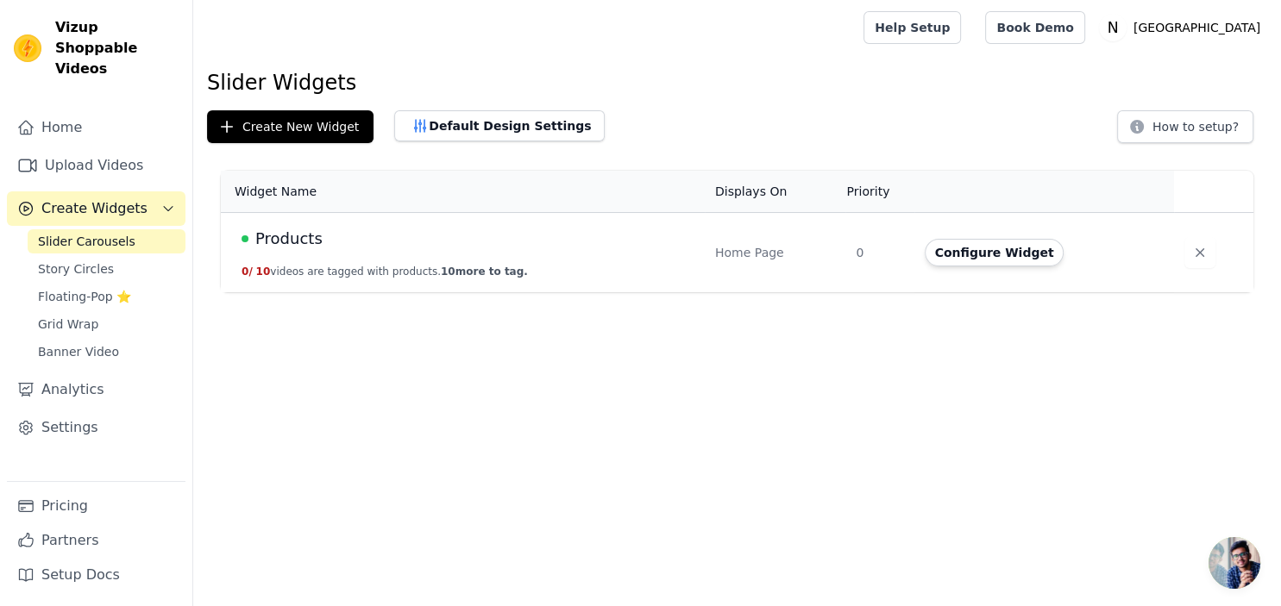
click at [278, 235] on span "Products" at bounding box center [288, 239] width 67 height 24
